Goal: Transaction & Acquisition: Obtain resource

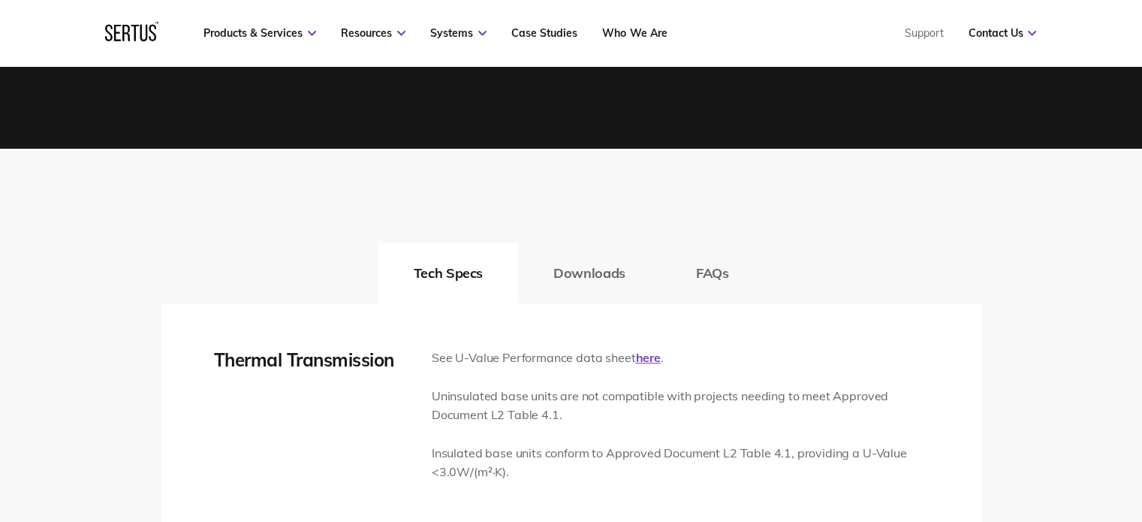
scroll to position [2103, 0]
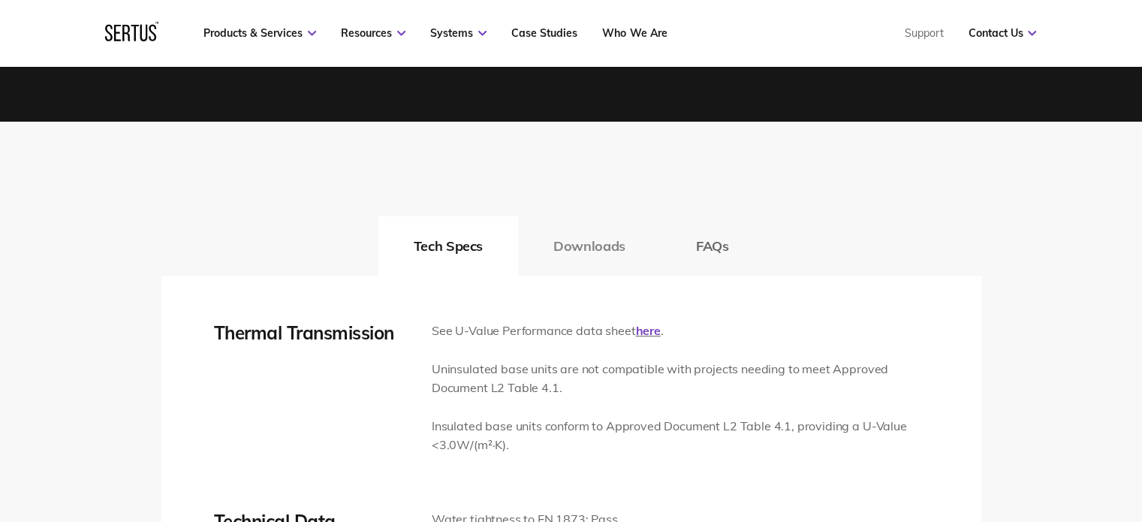
click at [577, 244] on button "Downloads" at bounding box center [589, 246] width 143 height 60
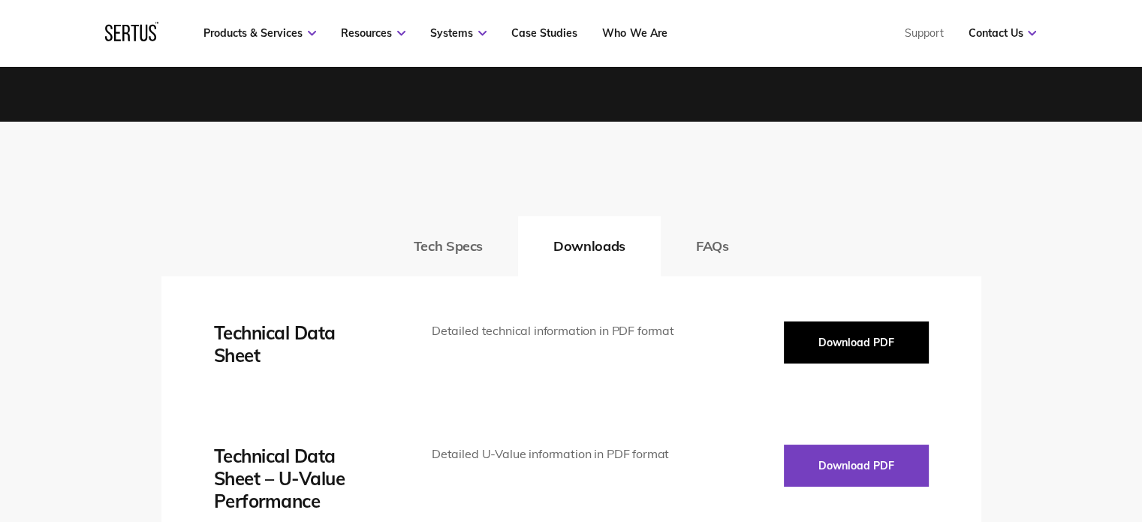
click at [883, 353] on button "Download PDF" at bounding box center [856, 342] width 145 height 42
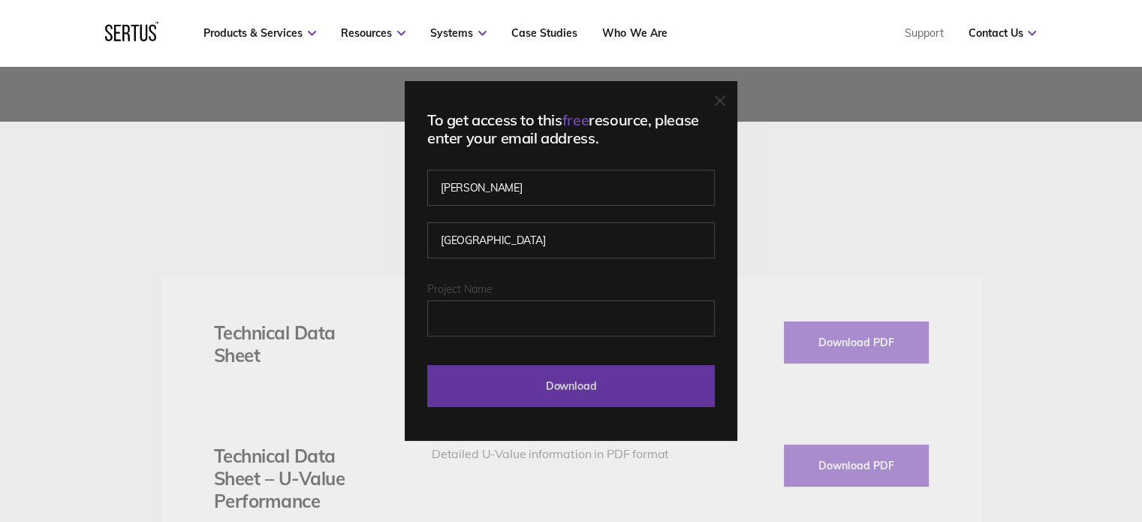
click at [547, 384] on input "Download" at bounding box center [571, 386] width 288 height 42
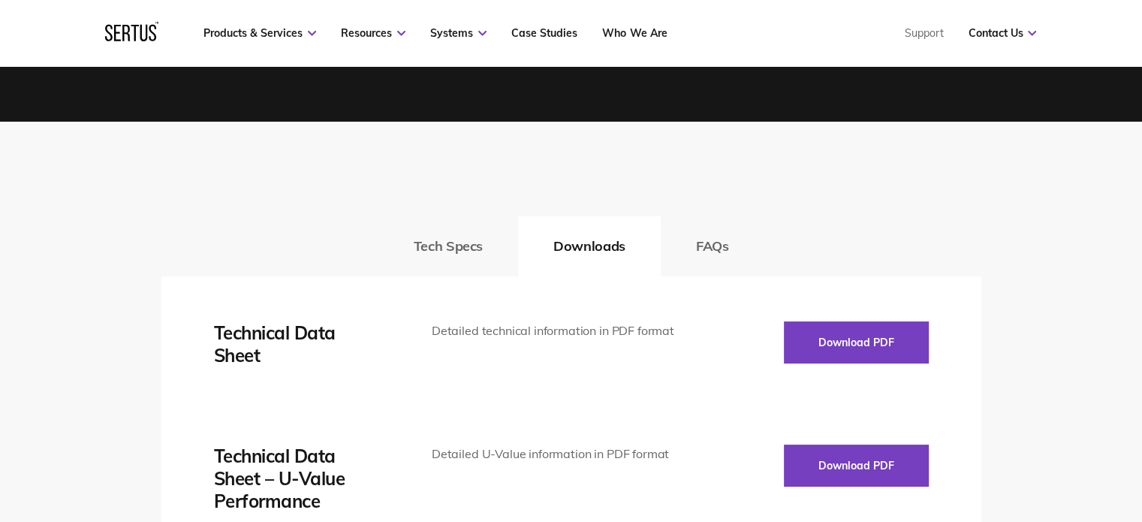
scroll to position [1502, 0]
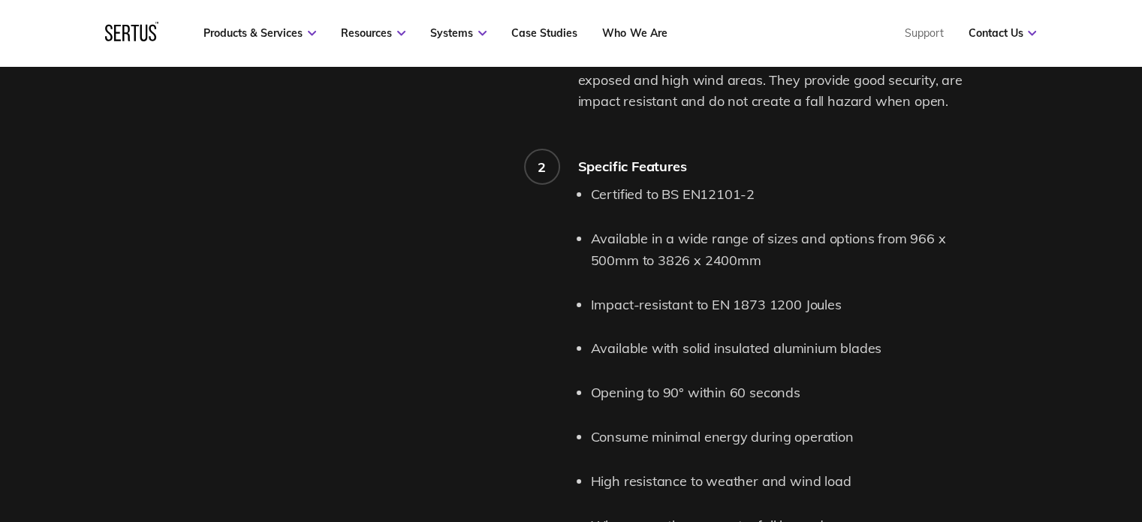
click at [547, 332] on div "Product features and details." at bounding box center [369, 178] width 417 height 938
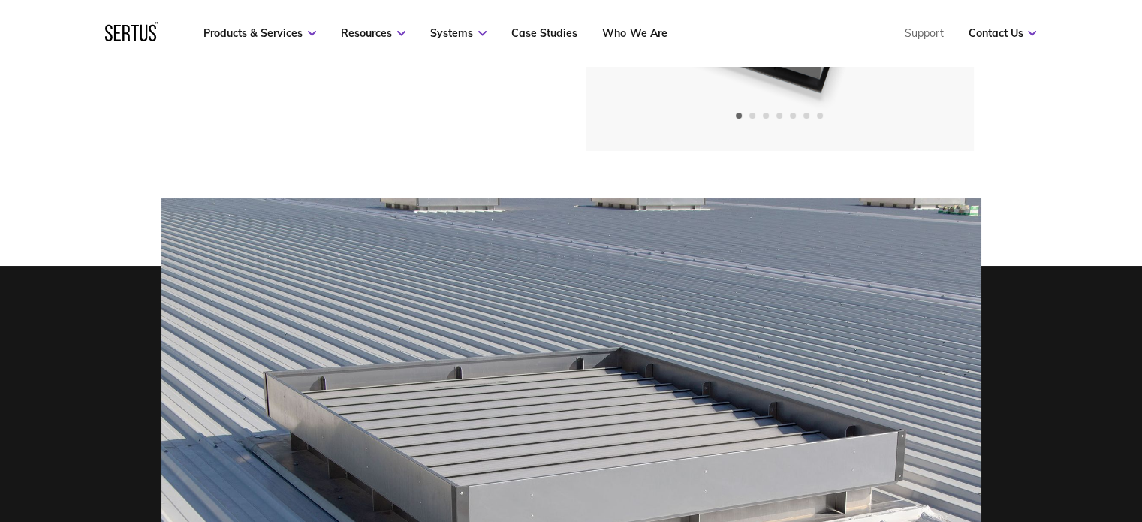
scroll to position [0, 0]
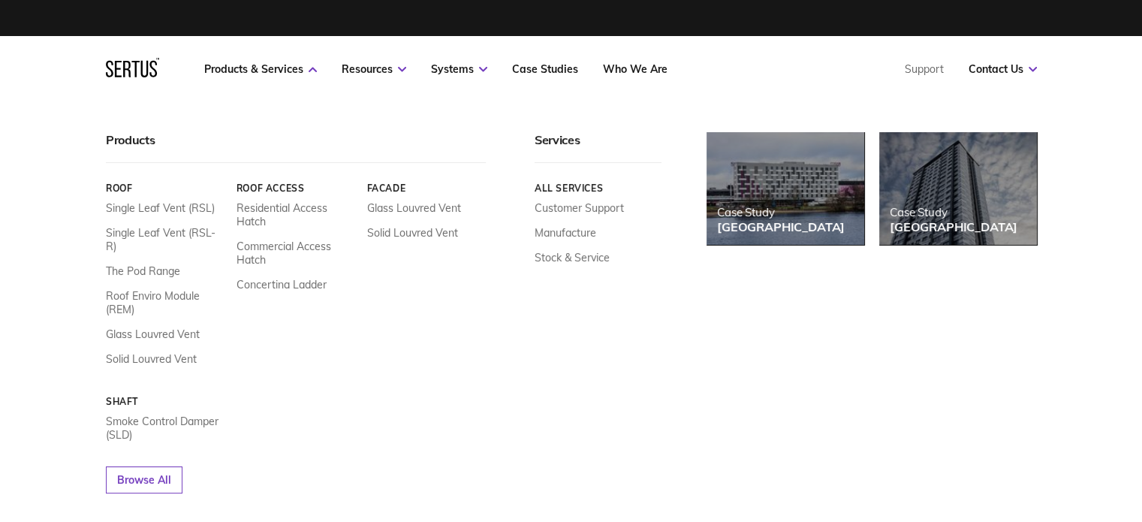
click at [38, 116] on div "Products Roof Single Leaf Vent (RSL) Single Leaf Vent (RSL-R) The Pod Range Roo…" at bounding box center [571, 312] width 1142 height 421
click at [278, 68] on link "Products & Services" at bounding box center [260, 69] width 113 height 14
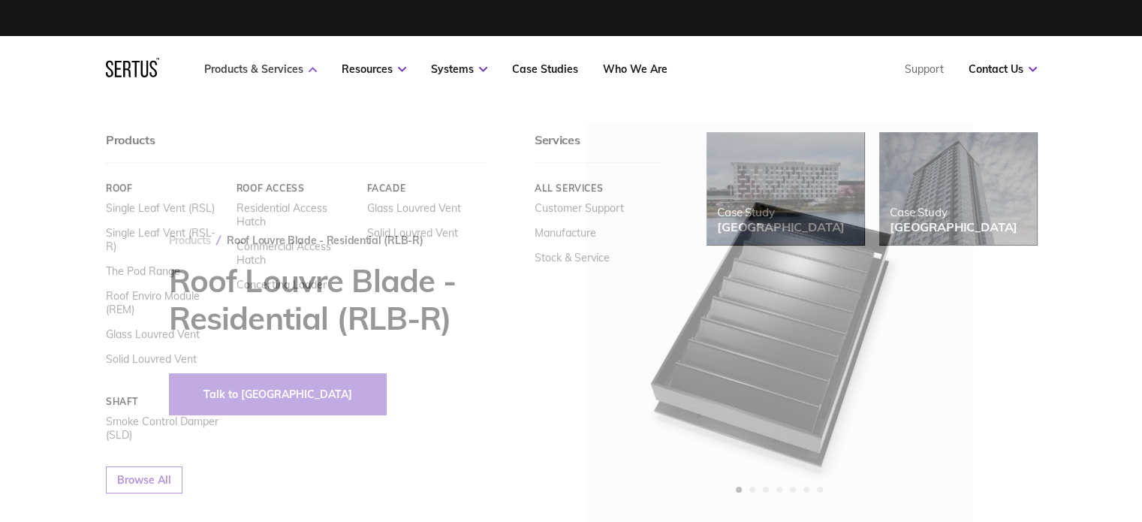
click at [291, 68] on link "Products & Services" at bounding box center [260, 69] width 113 height 14
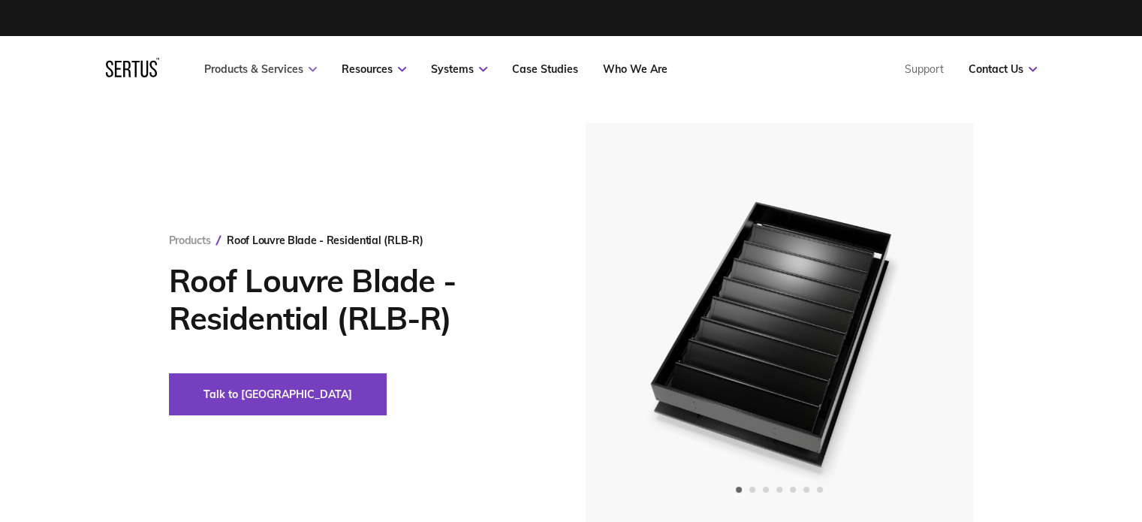
click at [291, 68] on link "Products & Services" at bounding box center [260, 69] width 113 height 14
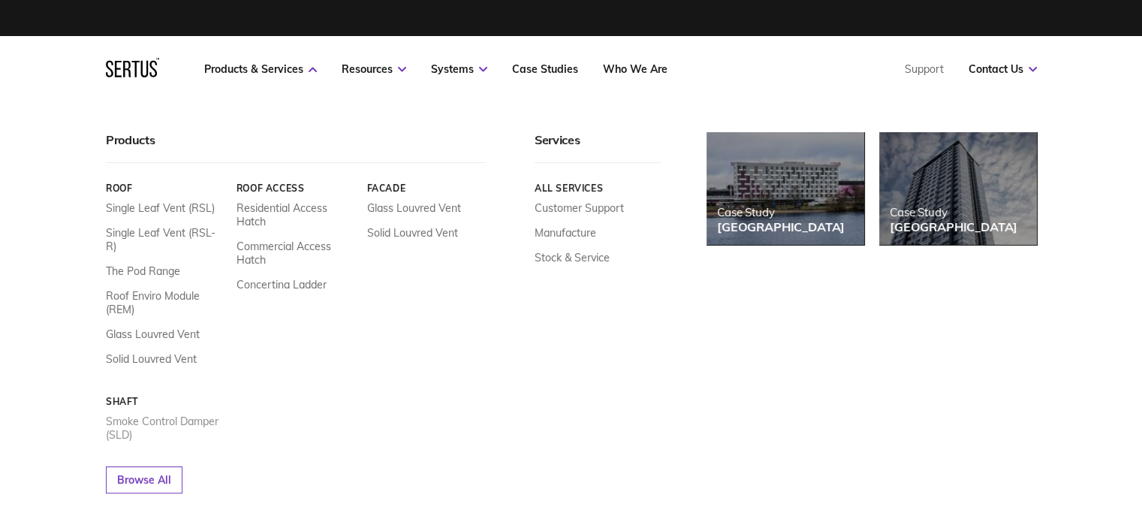
click at [161, 415] on link "Smoke Control Damper (SLD)" at bounding box center [165, 428] width 119 height 27
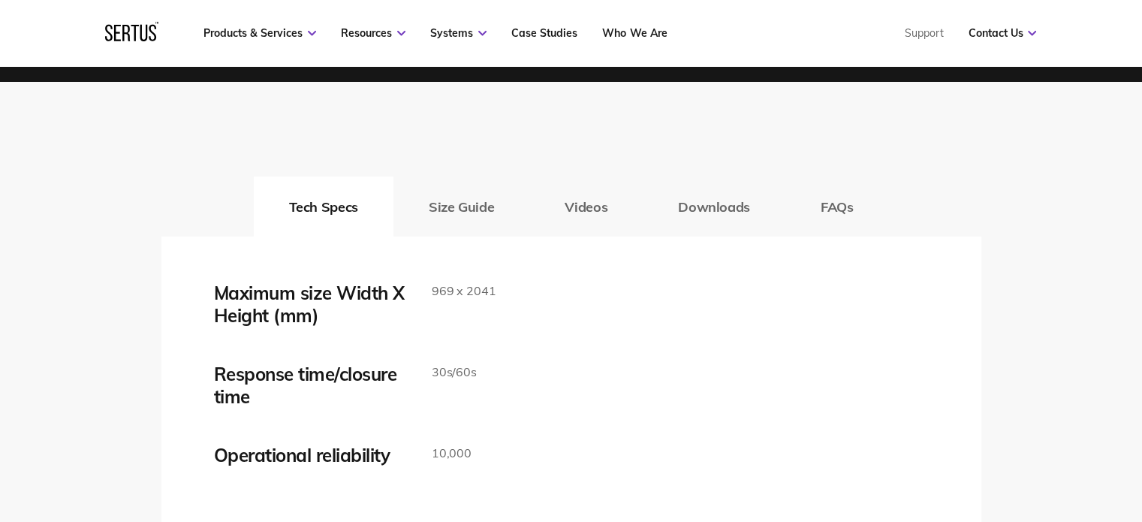
scroll to position [2328, 0]
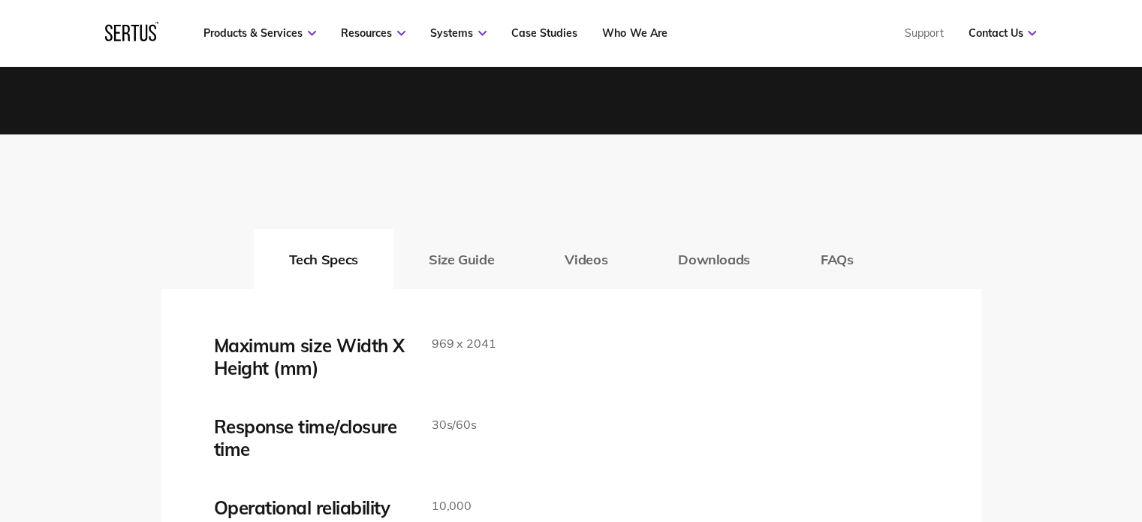
click at [747, 268] on button "Downloads" at bounding box center [714, 259] width 143 height 60
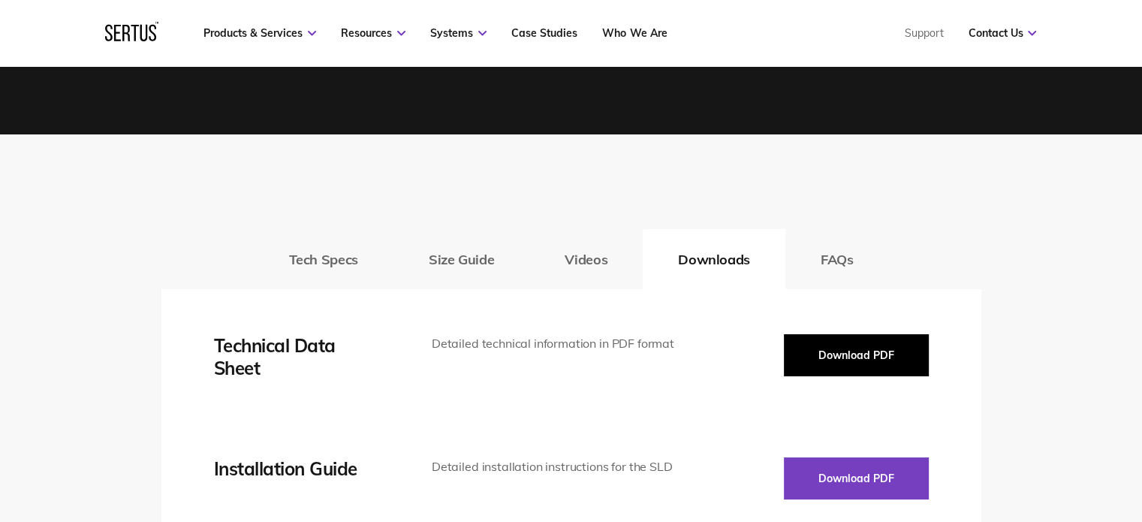
click at [828, 369] on button "Download PDF" at bounding box center [856, 355] width 145 height 42
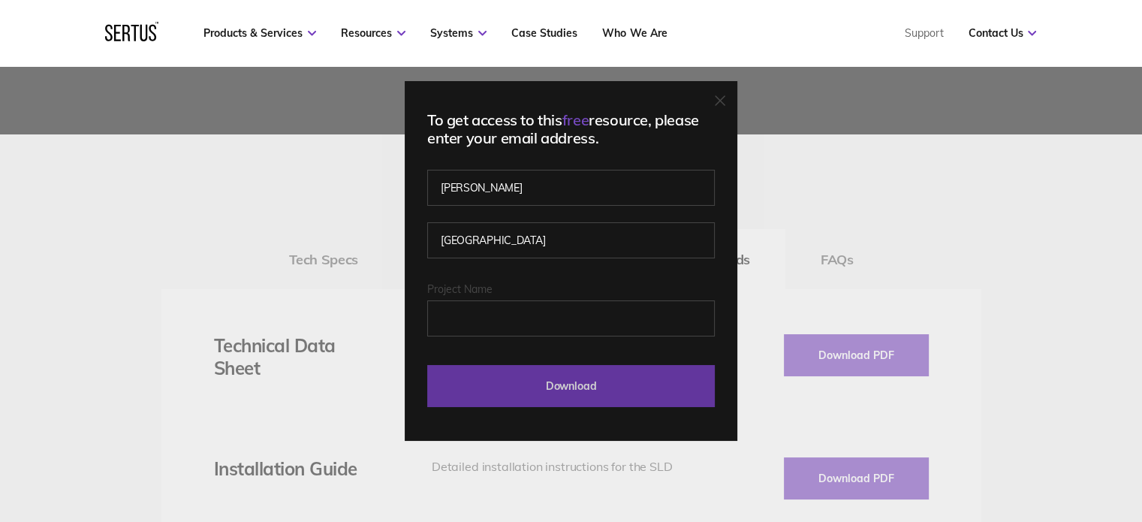
click at [551, 387] on input "Download" at bounding box center [571, 386] width 288 height 42
